Goal: Task Accomplishment & Management: Complete application form

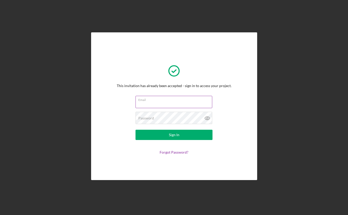
click at [157, 105] on input "Email" at bounding box center [173, 102] width 77 height 12
type input "[EMAIL_ADDRESS][DOMAIN_NAME]"
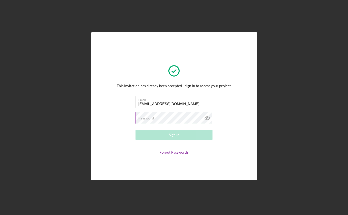
click at [152, 116] on label "Password" at bounding box center [146, 118] width 16 height 4
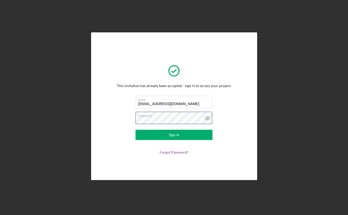
click at [135, 129] on button "Sign In" at bounding box center [173, 134] width 77 height 10
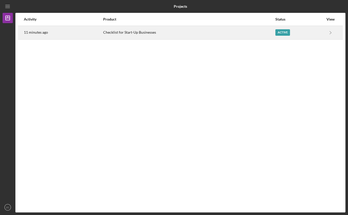
click at [180, 36] on div "Checklist for Start-Up Businesses" at bounding box center [188, 32] width 171 height 13
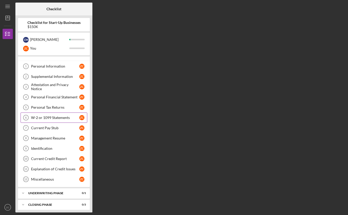
scroll to position [9, 0]
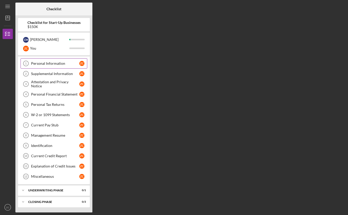
click at [41, 64] on div "Personal Information" at bounding box center [55, 63] width 48 height 4
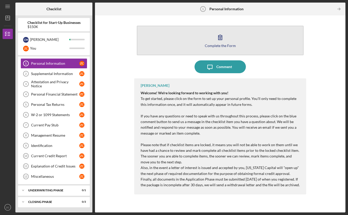
click at [224, 46] on div "Complete the Form" at bounding box center [220, 46] width 31 height 4
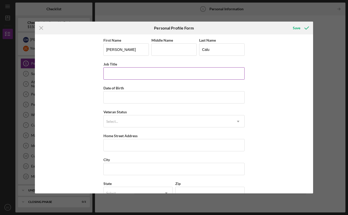
click at [157, 72] on input "Job Title" at bounding box center [173, 73] width 141 height 12
type input "Owner"
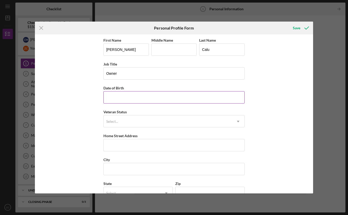
click at [136, 94] on input "Date of Birth" at bounding box center [173, 97] width 141 height 12
type input "[DATE]"
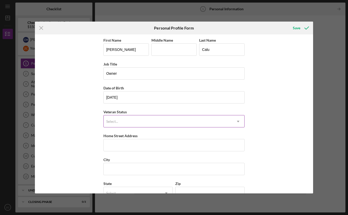
click at [126, 119] on div "Select..." at bounding box center [168, 121] width 128 height 12
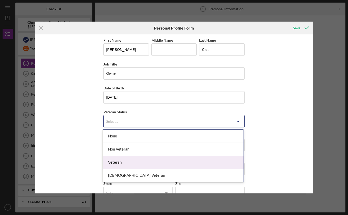
click at [134, 162] on div "Veteran" at bounding box center [173, 162] width 140 height 13
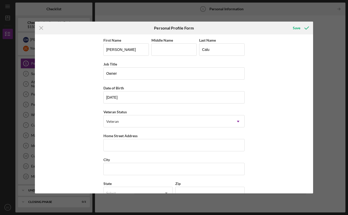
click at [67, 151] on div "First Name [PERSON_NAME] Middle Name Last Name Calu Job Title Owner Date of Bir…" at bounding box center [174, 113] width 278 height 159
click at [126, 149] on input "Home Street Address" at bounding box center [173, 145] width 141 height 12
type input "[STREET_ADDRESS]"
type input "[GEOGRAPHIC_DATA]"
type input "CA"
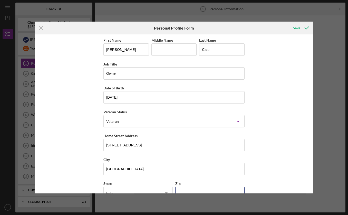
type input "95691"
type input "[GEOGRAPHIC_DATA]"
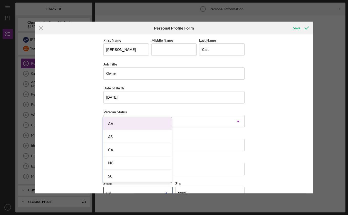
click at [119, 152] on div "CA" at bounding box center [137, 149] width 69 height 13
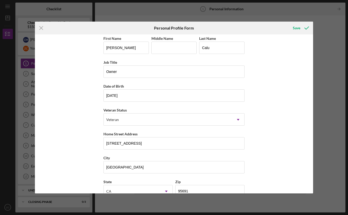
click at [80, 146] on div "First Name [PERSON_NAME] Middle Name Last Name Calu Job Title Owner Date of Bir…" at bounding box center [174, 113] width 278 height 159
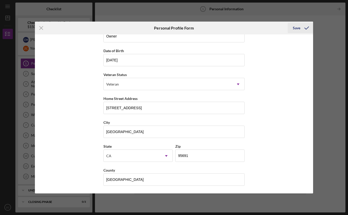
click at [296, 28] on div "Save" at bounding box center [295, 28] width 7 height 10
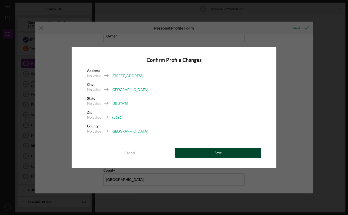
click at [237, 153] on button "Save" at bounding box center [218, 152] width 86 height 10
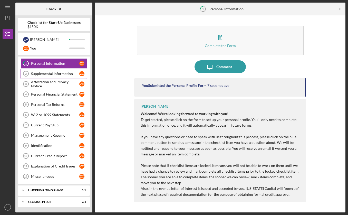
click at [56, 70] on link "Supplemental Information 2 Supplemental Information Z C" at bounding box center [54, 73] width 67 height 10
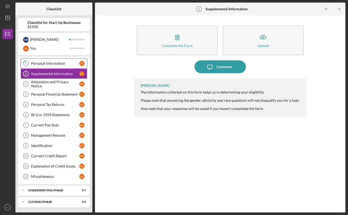
click at [50, 65] on div "Personal Information" at bounding box center [55, 63] width 48 height 4
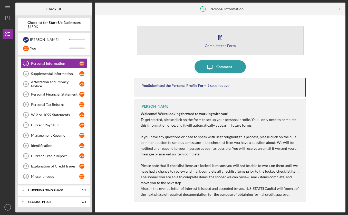
click at [232, 35] on button "Complete the Form Form" at bounding box center [220, 40] width 166 height 29
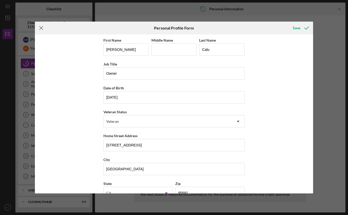
click at [41, 28] on line at bounding box center [40, 27] width 3 height 3
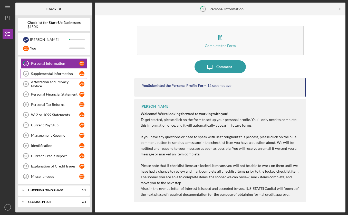
click at [48, 72] on div "Supplemental Information" at bounding box center [55, 74] width 48 height 4
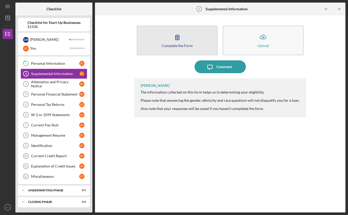
click at [169, 47] on div "Complete the Form" at bounding box center [176, 46] width 31 height 4
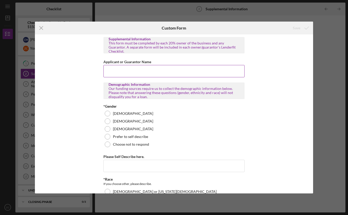
click at [127, 69] on input "Applicant or Guarantor Name" at bounding box center [173, 71] width 141 height 12
type input "[PERSON_NAME]"
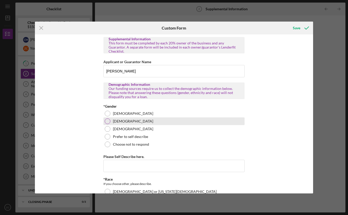
click at [105, 118] on div at bounding box center [108, 121] width 6 height 6
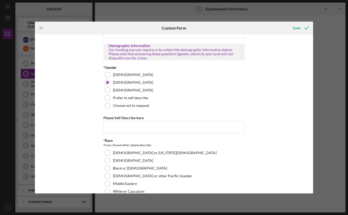
scroll to position [77, 0]
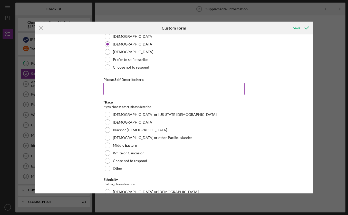
click at [127, 87] on input "Please Self Describe here." at bounding box center [173, 89] width 141 height 12
type input "Awesome"
click at [61, 109] on div "Supplemental Information This form must be completed by each 20% owner of the b…" at bounding box center [174, 113] width 278 height 159
drag, startPoint x: 131, startPoint y: 85, endPoint x: 88, endPoint y: 85, distance: 43.6
click at [88, 85] on div "Supplemental Information This form must be completed by each 20% owner of the b…" at bounding box center [174, 113] width 278 height 159
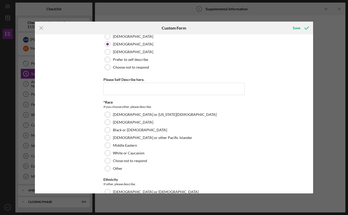
click at [55, 98] on div "Supplemental Information This form must be completed by each 20% owner of the b…" at bounding box center [174, 113] width 278 height 159
click at [107, 150] on div at bounding box center [108, 153] width 6 height 6
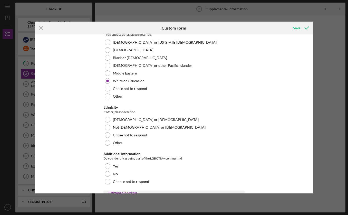
scroll to position [179, 0]
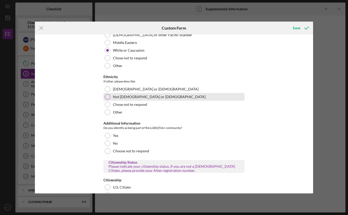
click at [110, 93] on div "Not [DEMOGRAPHIC_DATA] or [DEMOGRAPHIC_DATA]" at bounding box center [173, 97] width 141 height 8
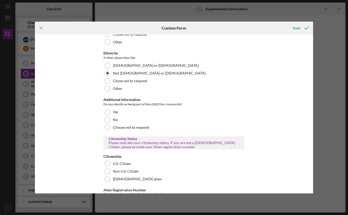
scroll to position [205, 0]
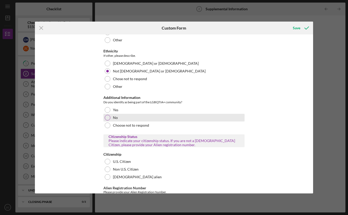
click at [126, 114] on div "No" at bounding box center [173, 118] width 141 height 8
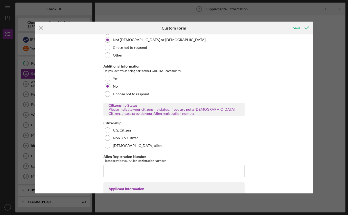
scroll to position [282, 0]
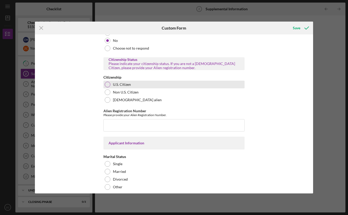
click at [128, 82] on label "U.S. Citizen" at bounding box center [122, 84] width 18 height 4
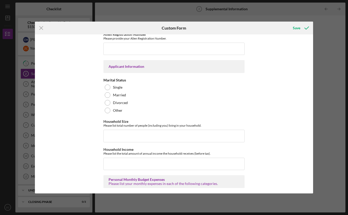
scroll to position [359, 0]
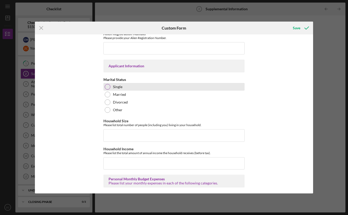
click at [127, 83] on div "Single" at bounding box center [173, 87] width 141 height 8
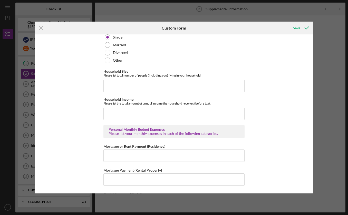
scroll to position [410, 0]
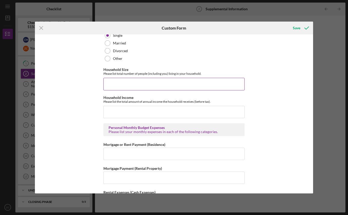
click at [146, 78] on input "Household Size" at bounding box center [173, 84] width 141 height 12
type input "5"
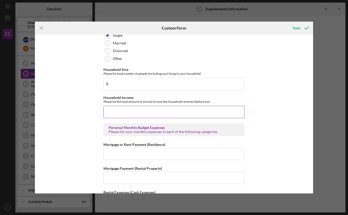
click at [119, 107] on input "Household Income" at bounding box center [173, 112] width 141 height 12
type input "$200,000"
click at [18, 124] on div "Icon/Menu Close Custom Form Save Supplemental Information This form must be com…" at bounding box center [174, 107] width 348 height 215
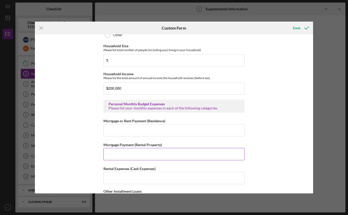
scroll to position [461, 0]
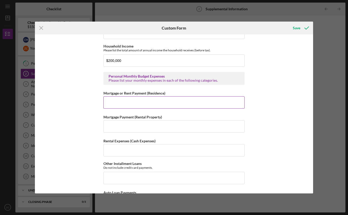
click at [141, 97] on input "Mortgage or Rent Payment (Residence)" at bounding box center [173, 102] width 141 height 12
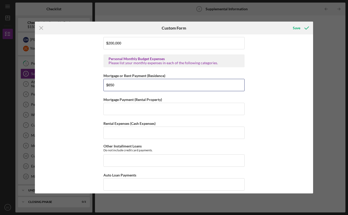
scroll to position [513, 0]
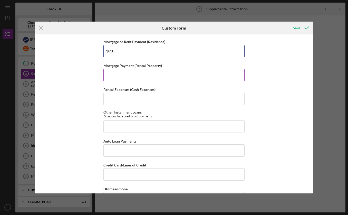
type input "$650"
click at [135, 72] on input "Mortgage Payment (Rental Property)" at bounding box center [173, 75] width 141 height 12
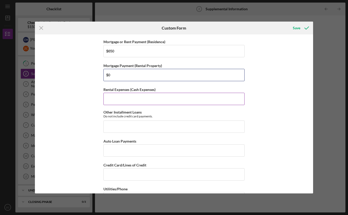
type input "$0"
click at [132, 93] on input "Rental Expenses (Cash Expenses)" at bounding box center [173, 99] width 141 height 12
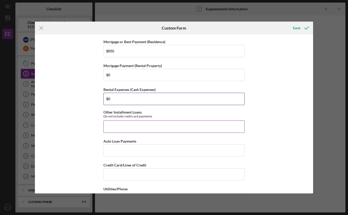
type input "$0"
click at [134, 126] on input "Other Installment Loans" at bounding box center [173, 126] width 141 height 12
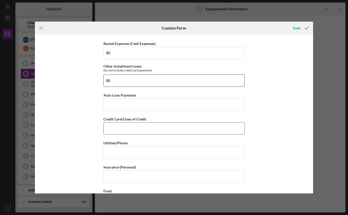
scroll to position [564, 0]
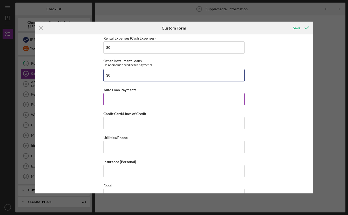
type input "$0"
click at [122, 100] on input "Auto Loan Payments" at bounding box center [173, 99] width 141 height 12
click at [96, 95] on div "Supplemental Information This form must be completed by each 20% owner of the b…" at bounding box center [174, 113] width 278 height 159
type input "$667"
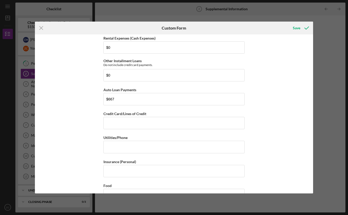
click at [79, 111] on div "Supplemental Information This form must be completed by each 20% owner of the b…" at bounding box center [174, 113] width 278 height 159
click at [114, 123] on input "Credit Card/Lines of Credit" at bounding box center [173, 123] width 141 height 12
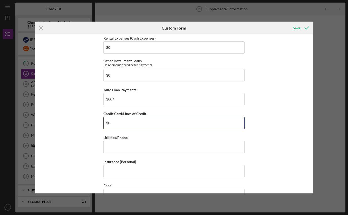
type input "$0"
click at [84, 125] on div "Supplemental Information This form must be completed by each 20% owner of the b…" at bounding box center [174, 113] width 278 height 159
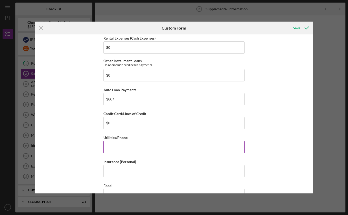
click at [129, 144] on input "Utilities/Phone" at bounding box center [173, 146] width 141 height 12
type input "$150"
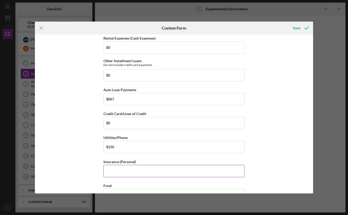
click at [117, 165] on input "Insurance (Personal)" at bounding box center [173, 171] width 141 height 12
type input "$125"
click at [69, 165] on div "Supplemental Information This form must be completed by each 20% owner of the b…" at bounding box center [174, 113] width 278 height 159
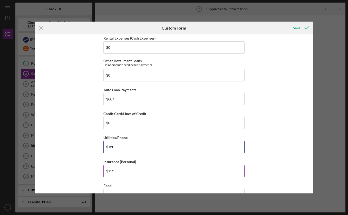
drag, startPoint x: 122, startPoint y: 144, endPoint x: 130, endPoint y: 162, distance: 19.4
click at [96, 143] on div "Supplemental Information This form must be completed by each 20% owner of the b…" at bounding box center [174, 113] width 278 height 159
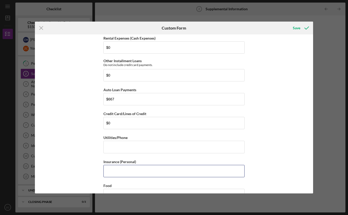
drag, startPoint x: 106, startPoint y: 167, endPoint x: 100, endPoint y: 167, distance: 5.9
click at [101, 167] on div "Supplemental Information This form must be completed by each 20% owner of the b…" at bounding box center [174, 113] width 278 height 159
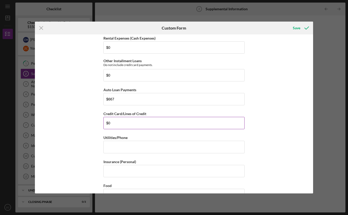
drag, startPoint x: 114, startPoint y: 122, endPoint x: 113, endPoint y: 110, distance: 11.8
click at [98, 121] on div "Supplemental Information This form must be completed by each 20% owner of the b…" at bounding box center [174, 113] width 278 height 159
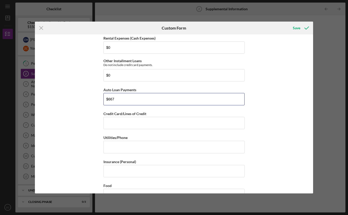
drag, startPoint x: 118, startPoint y: 94, endPoint x: 97, endPoint y: 94, distance: 21.3
click at [98, 94] on div "Supplemental Information This form must be completed by each 20% owner of the b…" at bounding box center [174, 113] width 278 height 159
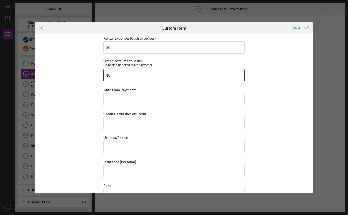
drag, startPoint x: 124, startPoint y: 73, endPoint x: 89, endPoint y: 74, distance: 34.6
click at [89, 74] on div "Supplemental Information This form must be completed by each 20% owner of the b…" at bounding box center [174, 113] width 278 height 159
type input "$0"
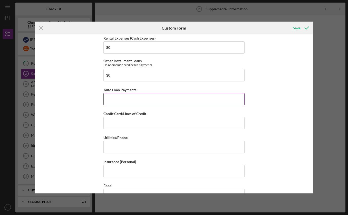
click at [122, 96] on input "Auto Loan Payments" at bounding box center [173, 99] width 141 height 12
click at [67, 112] on div "Supplemental Information This form must be completed by each 20% owner of the b…" at bounding box center [174, 113] width 278 height 159
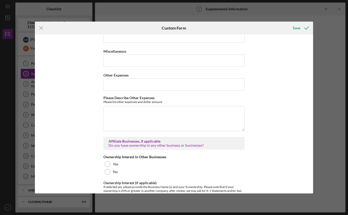
scroll to position [794, 0]
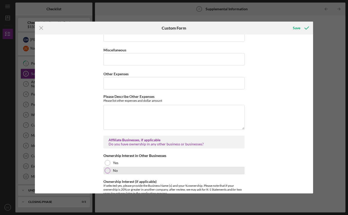
click at [121, 166] on div "No" at bounding box center [173, 170] width 141 height 8
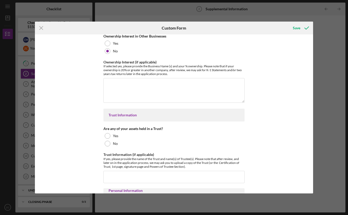
scroll to position [923, 0]
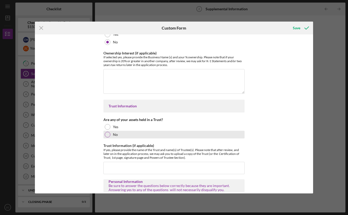
click at [106, 133] on div at bounding box center [108, 134] width 6 height 6
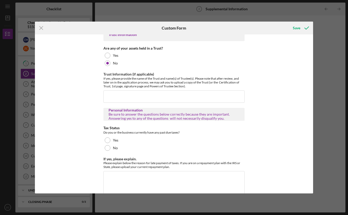
scroll to position [1025, 0]
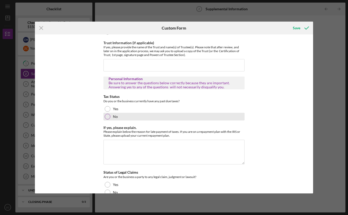
click at [117, 113] on div "No" at bounding box center [173, 117] width 141 height 8
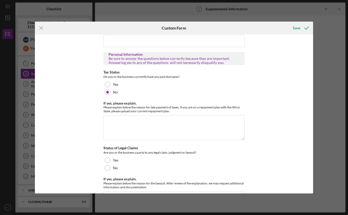
scroll to position [1076, 0]
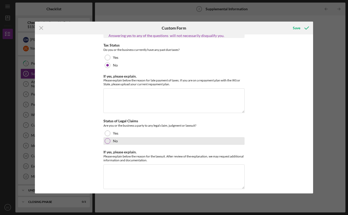
click at [137, 141] on div "No" at bounding box center [173, 141] width 141 height 8
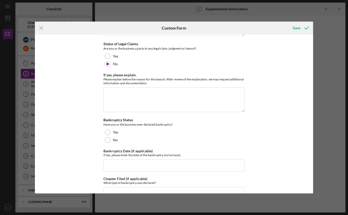
scroll to position [1179, 0]
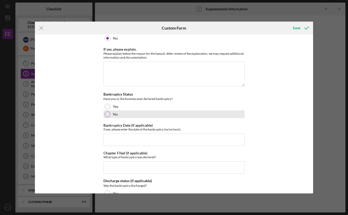
click at [124, 112] on div "No" at bounding box center [173, 114] width 141 height 8
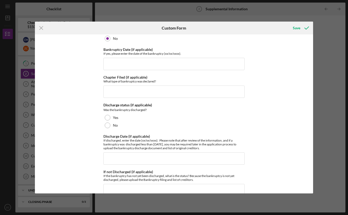
scroll to position [1281, 0]
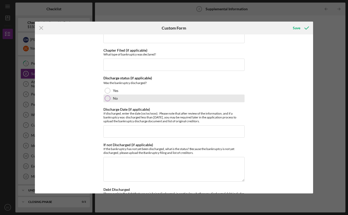
click at [124, 94] on div "No" at bounding box center [173, 98] width 141 height 8
click at [113, 96] on label "No" at bounding box center [115, 98] width 5 height 4
click at [75, 83] on div "Supplemental Information This form must be completed by each 20% owner of the b…" at bounding box center [174, 113] width 278 height 159
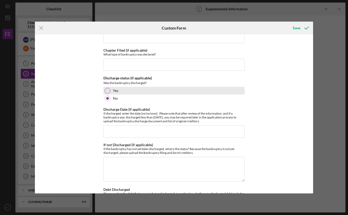
click at [105, 88] on div at bounding box center [108, 91] width 6 height 6
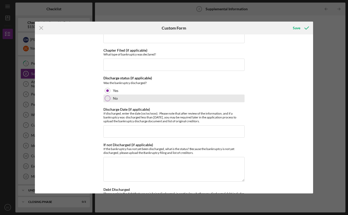
click at [106, 95] on div at bounding box center [108, 98] width 6 height 6
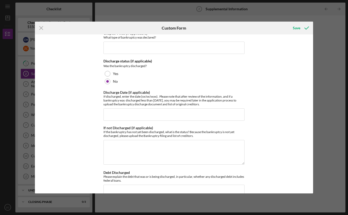
scroll to position [1307, 0]
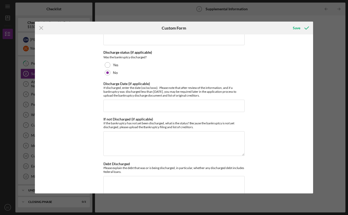
click at [86, 92] on div "Supplemental Information This form must be completed by each 20% owner of the b…" at bounding box center [174, 113] width 278 height 159
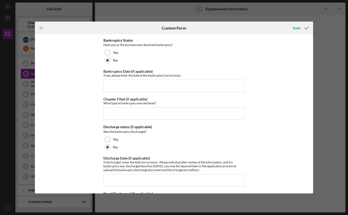
scroll to position [1230, 0]
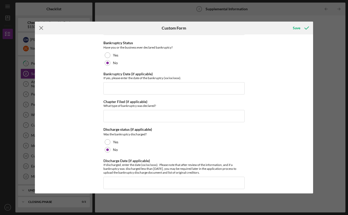
click at [39, 30] on icon "Icon/Menu Close" at bounding box center [41, 28] width 13 height 13
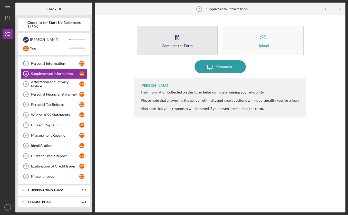
click at [164, 43] on button "Complete the Form Form" at bounding box center [177, 40] width 81 height 29
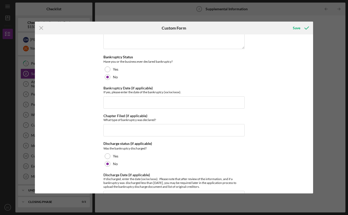
scroll to position [1256, 0]
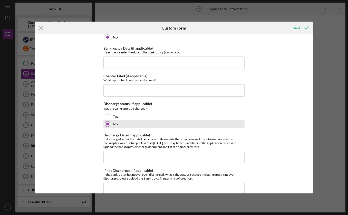
click at [108, 122] on div at bounding box center [108, 124] width 6 height 6
click at [90, 125] on div "Supplemental Information This form must be completed by each 20% owner of the b…" at bounding box center [174, 113] width 278 height 159
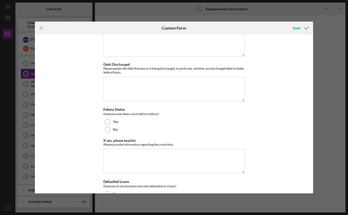
scroll to position [1435, 0]
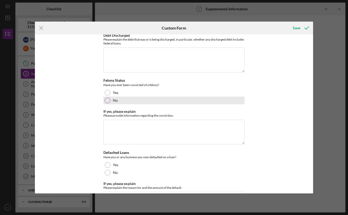
click at [110, 97] on div "No" at bounding box center [173, 100] width 141 height 8
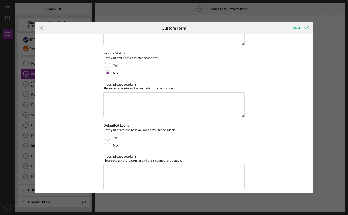
scroll to position [1463, 0]
click at [120, 141] on div "No" at bounding box center [173, 145] width 141 height 8
click at [293, 29] on div "Save" at bounding box center [295, 28] width 7 height 10
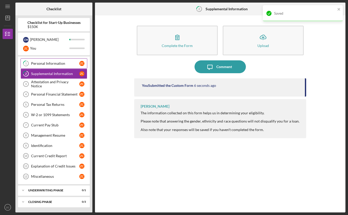
click at [52, 62] on div "Personal Information" at bounding box center [55, 63] width 48 height 4
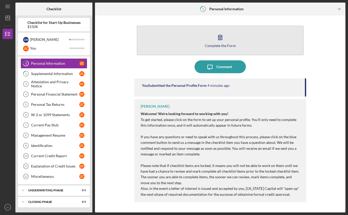
click at [222, 45] on div "Complete the Form" at bounding box center [220, 46] width 31 height 4
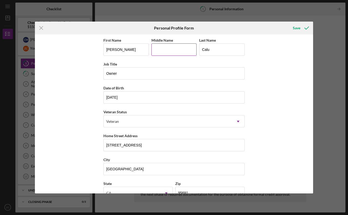
click at [165, 55] on input "Middle Name" at bounding box center [173, 49] width 45 height 12
type input "[PERSON_NAME]"
click at [267, 74] on div "First Name [PERSON_NAME] Middle Name [PERSON_NAME] Last Name Calu Job Title Own…" at bounding box center [174, 113] width 278 height 159
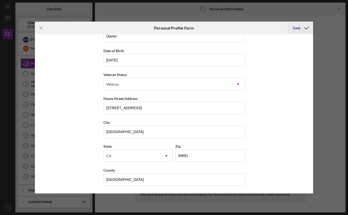
click at [307, 29] on icon "submit" at bounding box center [306, 28] width 13 height 13
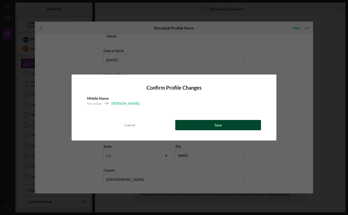
click at [208, 121] on button "Save" at bounding box center [218, 125] width 86 height 10
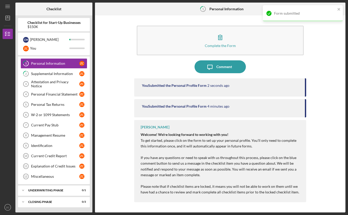
click at [113, 75] on div "Complete the Form Form Icon/Message Comment You Submitted the Personal Profile …" at bounding box center [219, 113] width 245 height 191
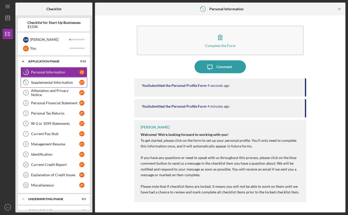
click at [49, 83] on div "Supplemental Information" at bounding box center [55, 82] width 48 height 4
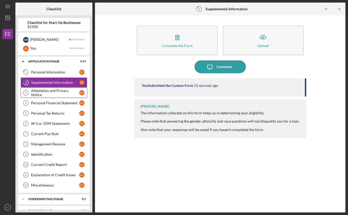
click at [46, 90] on div "Attestation and Privacy Notice" at bounding box center [55, 92] width 48 height 8
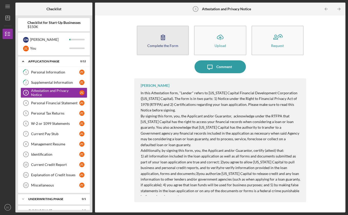
click at [169, 42] on icon "button" at bounding box center [162, 37] width 13 height 13
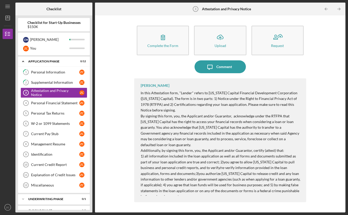
click at [158, 66] on div "Icon/Message Comment" at bounding box center [219, 66] width 171 height 13
click at [49, 103] on div "Personal Financial Statement" at bounding box center [55, 103] width 48 height 4
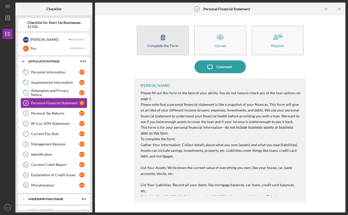
click at [165, 47] on button "Complete the Form Form" at bounding box center [163, 40] width 52 height 29
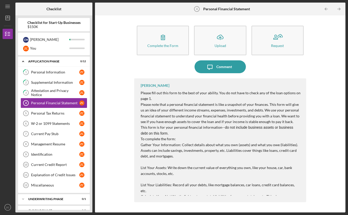
click at [117, 95] on div "Complete the Form Form Icon/Upload Upload Request Icon/Message Comment [PERSON_…" at bounding box center [219, 113] width 245 height 191
click at [64, 113] on div "Personal Tax Returns" at bounding box center [55, 113] width 48 height 4
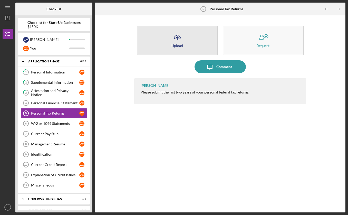
click at [165, 47] on button "Icon/Upload Upload" at bounding box center [177, 40] width 81 height 29
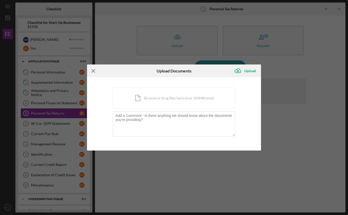
click at [96, 68] on icon "Icon/Menu Close" at bounding box center [93, 70] width 13 height 13
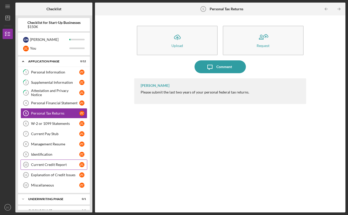
click at [67, 165] on div "Current Credit Report" at bounding box center [55, 164] width 48 height 4
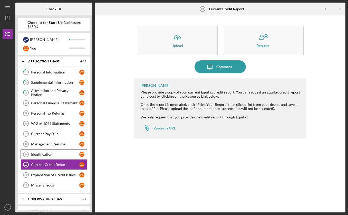
click at [62, 154] on div "Identification" at bounding box center [55, 154] width 48 height 4
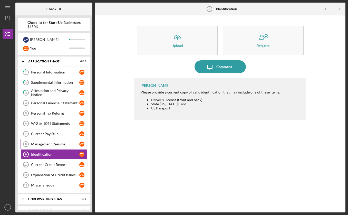
click at [59, 148] on link "Management Resume 8 Management Resume Z C" at bounding box center [54, 144] width 67 height 10
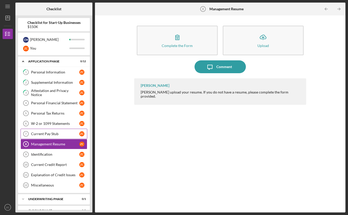
click at [59, 138] on link "Current Pay Stub 7 Current Pay Stub Z C" at bounding box center [54, 133] width 67 height 10
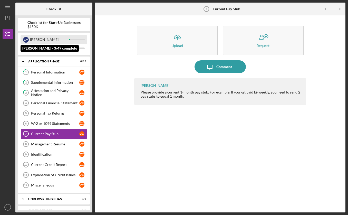
click at [44, 41] on div "[PERSON_NAME]" at bounding box center [49, 39] width 39 height 9
click at [64, 37] on div "[PERSON_NAME]" at bounding box center [49, 39] width 39 height 9
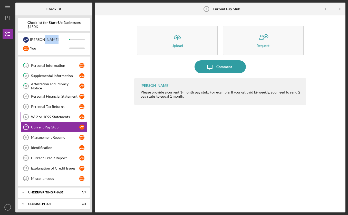
scroll to position [9, 0]
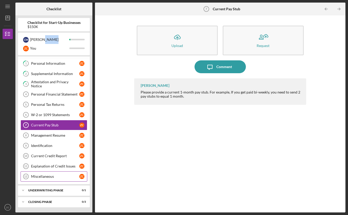
click at [48, 179] on link "Miscellaneous 12 Miscellaneous Z C" at bounding box center [54, 176] width 67 height 10
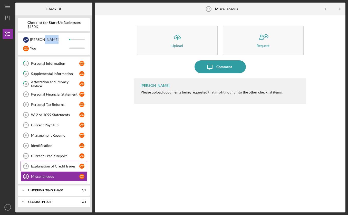
click at [56, 166] on div "Explanation of Credit Issues" at bounding box center [55, 166] width 48 height 4
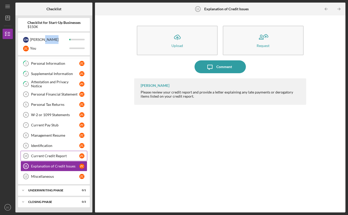
click at [62, 157] on div "Current Credit Report" at bounding box center [55, 156] width 48 height 4
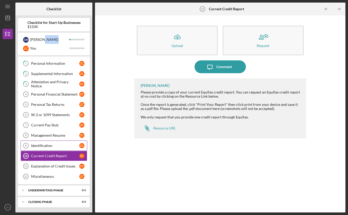
click at [69, 146] on div "Identification" at bounding box center [55, 145] width 48 height 4
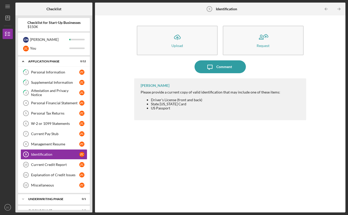
click at [99, 59] on div "Icon/Upload Upload Request Icon/Message Comment [PERSON_NAME] Please provide a …" at bounding box center [219, 113] width 245 height 191
click at [106, 29] on div "Icon/Upload Upload Request Icon/Message Comment [PERSON_NAME] Please provide a …" at bounding box center [219, 113] width 245 height 191
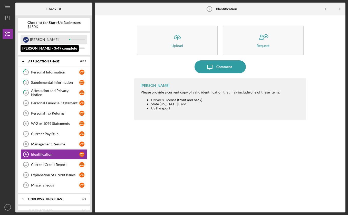
click at [43, 42] on div "[PERSON_NAME]" at bounding box center [49, 39] width 39 height 9
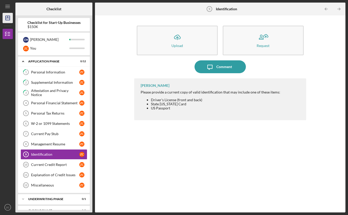
click at [6, 23] on icon "Icon/Dashboard" at bounding box center [7, 18] width 13 height 13
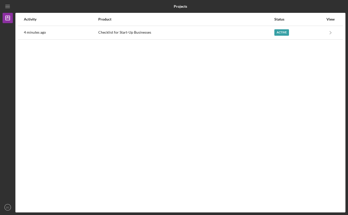
click at [258, 174] on div "Activity Product Status View 4 minutes ago Checklist for Start-Up Businesses Ac…" at bounding box center [180, 112] width 330 height 199
click at [111, 64] on div "Activity Product Status View 4 minutes ago Checklist for Start-Up Businesses Ac…" at bounding box center [180, 112] width 330 height 199
